Goal: Task Accomplishment & Management: Use online tool/utility

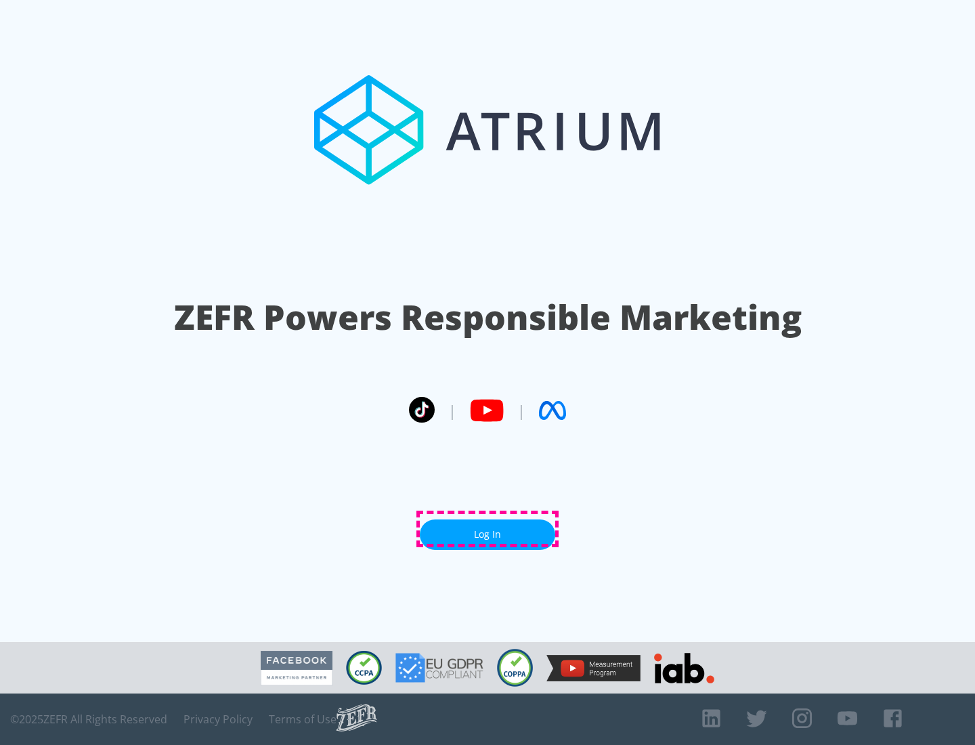
click at [488, 529] on link "Log In" at bounding box center [487, 534] width 135 height 30
